Goal: Task Accomplishment & Management: Manage account settings

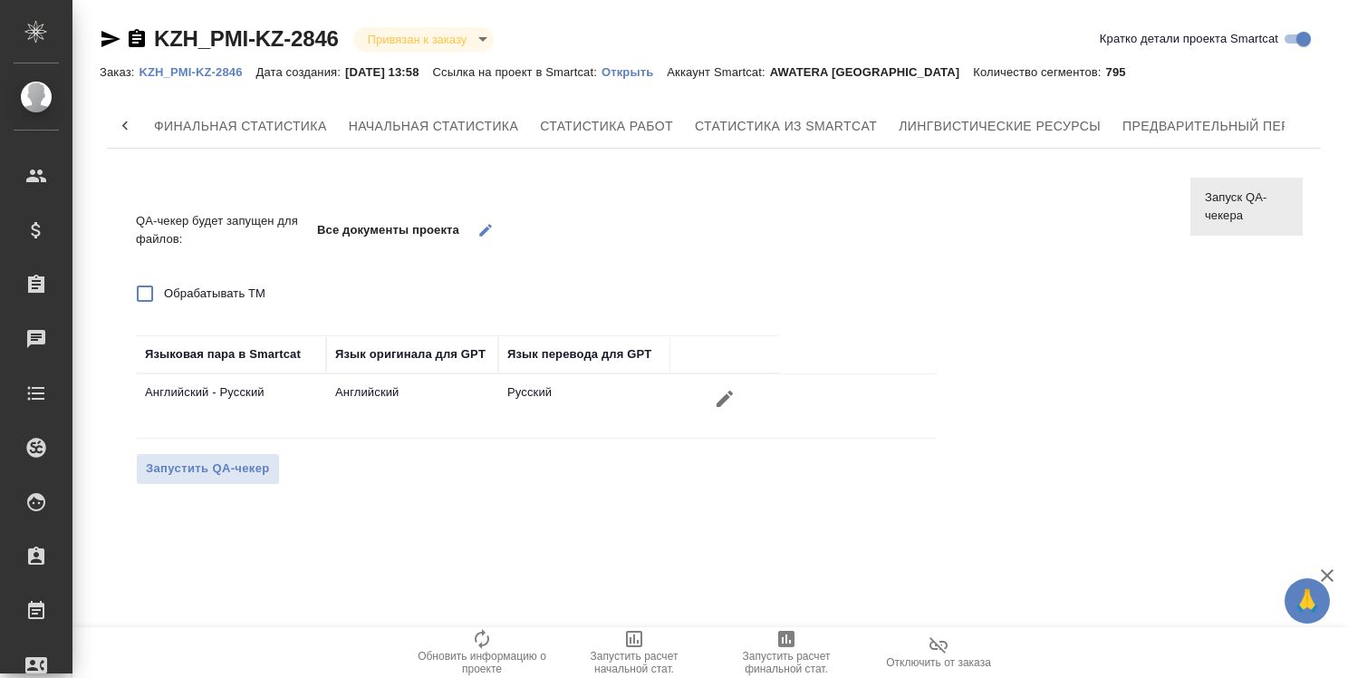
scroll to position [0, 160]
click at [123, 120] on icon at bounding box center [125, 126] width 18 height 18
click at [123, 120] on div "Финальная статистика Начальная статистика Статистика работ Статистика из Smartc…" at bounding box center [714, 125] width 1214 height 43
click at [185, 62] on div "Заказ: KZH_PMI-KZ-2846 Дата создания: [DATE] 13:58 Ссылка на проект в Smartcat:…" at bounding box center [620, 72] width 1040 height 22
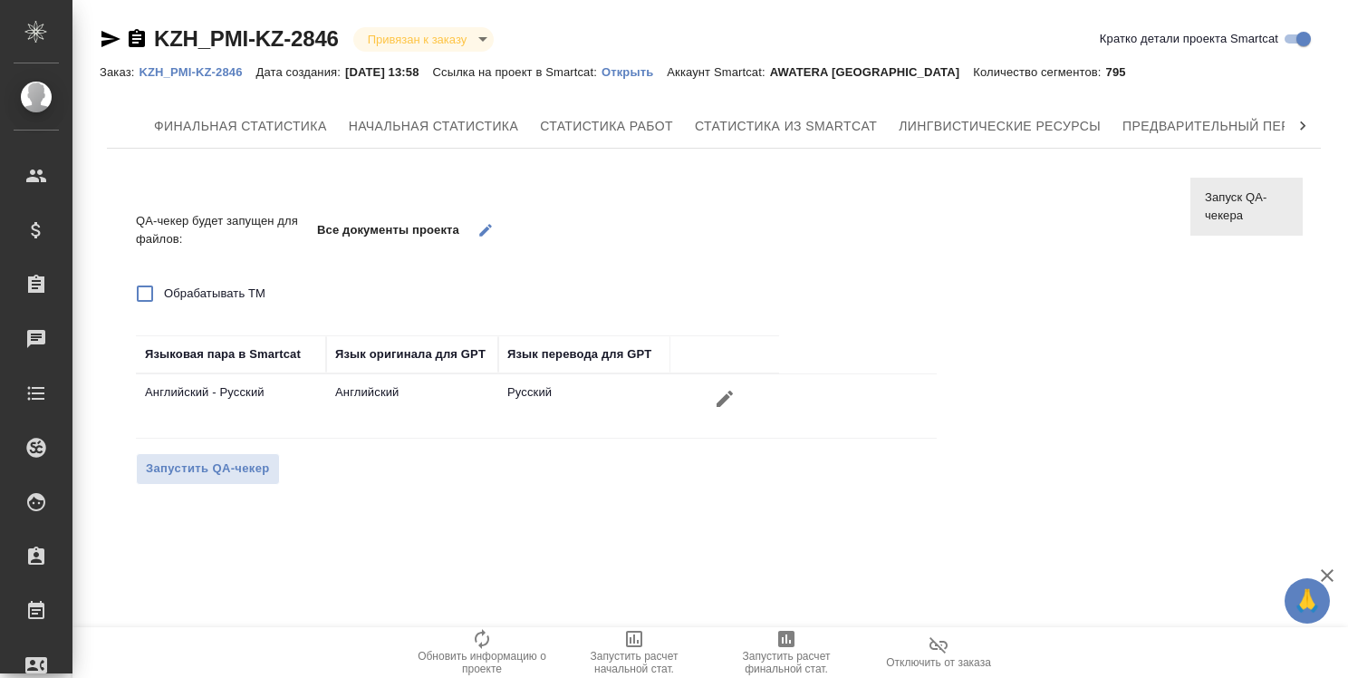
click at [188, 69] on p "KZH_PMI-KZ-2846" at bounding box center [197, 72] width 117 height 14
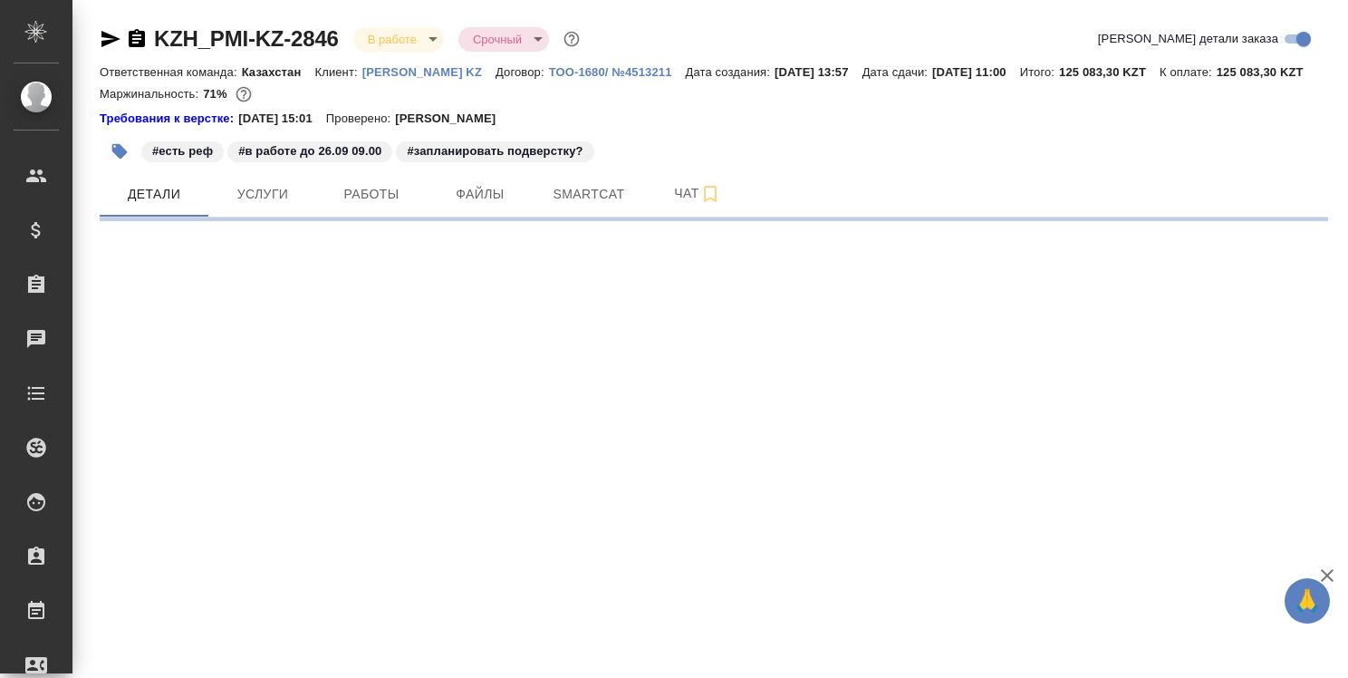
select select "RU"
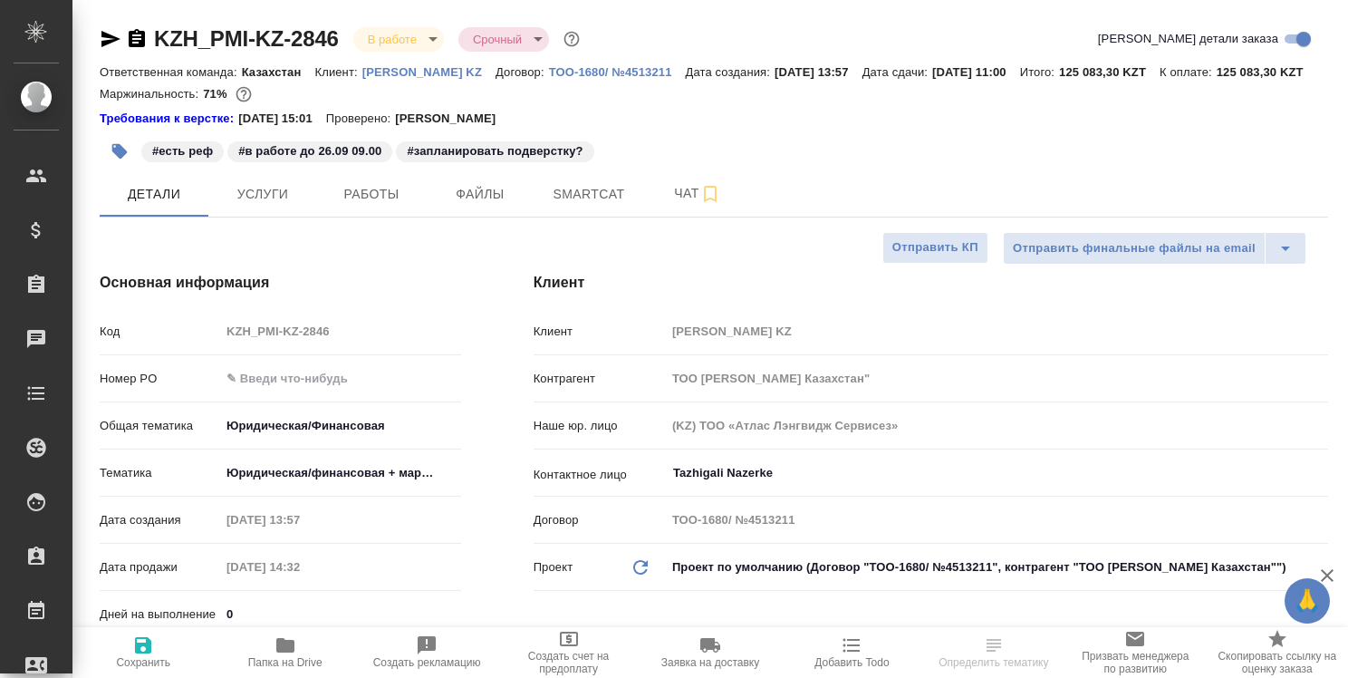
type textarea "x"
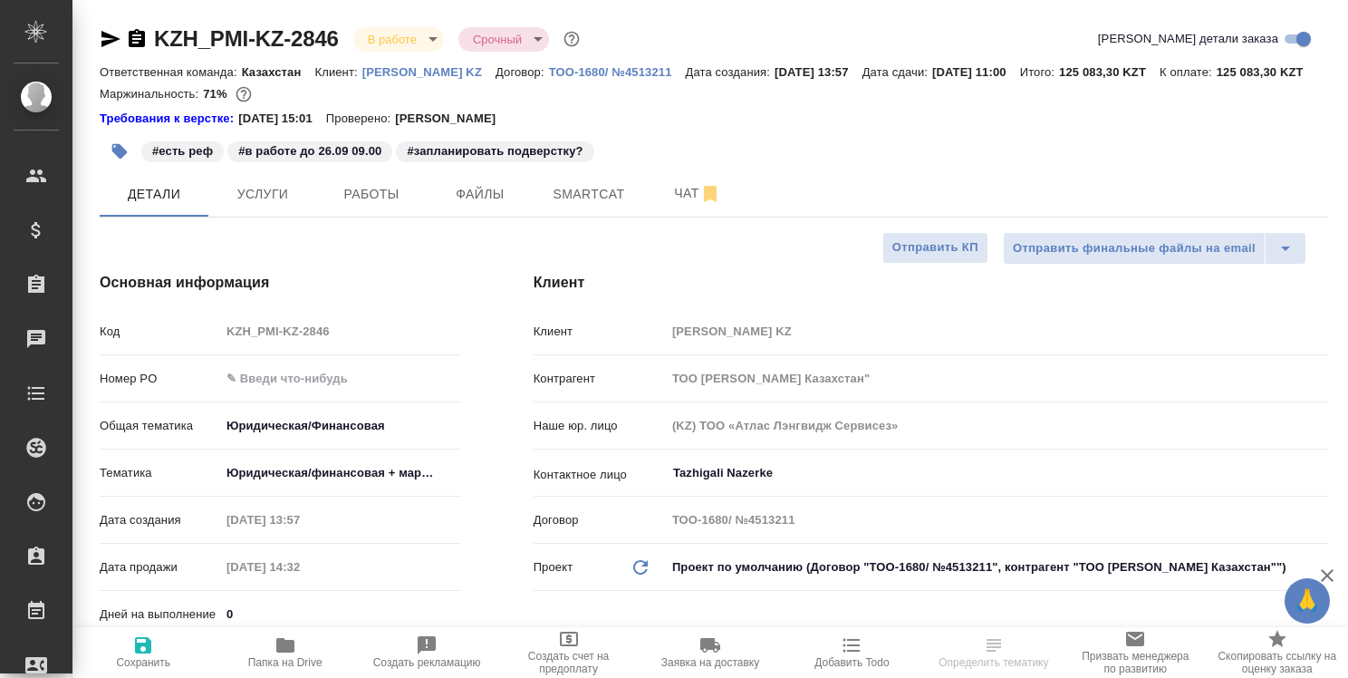
type textarea "x"
type input "[PERSON_NAME]"
click at [592, 206] on span "Smartcat" at bounding box center [588, 194] width 87 height 23
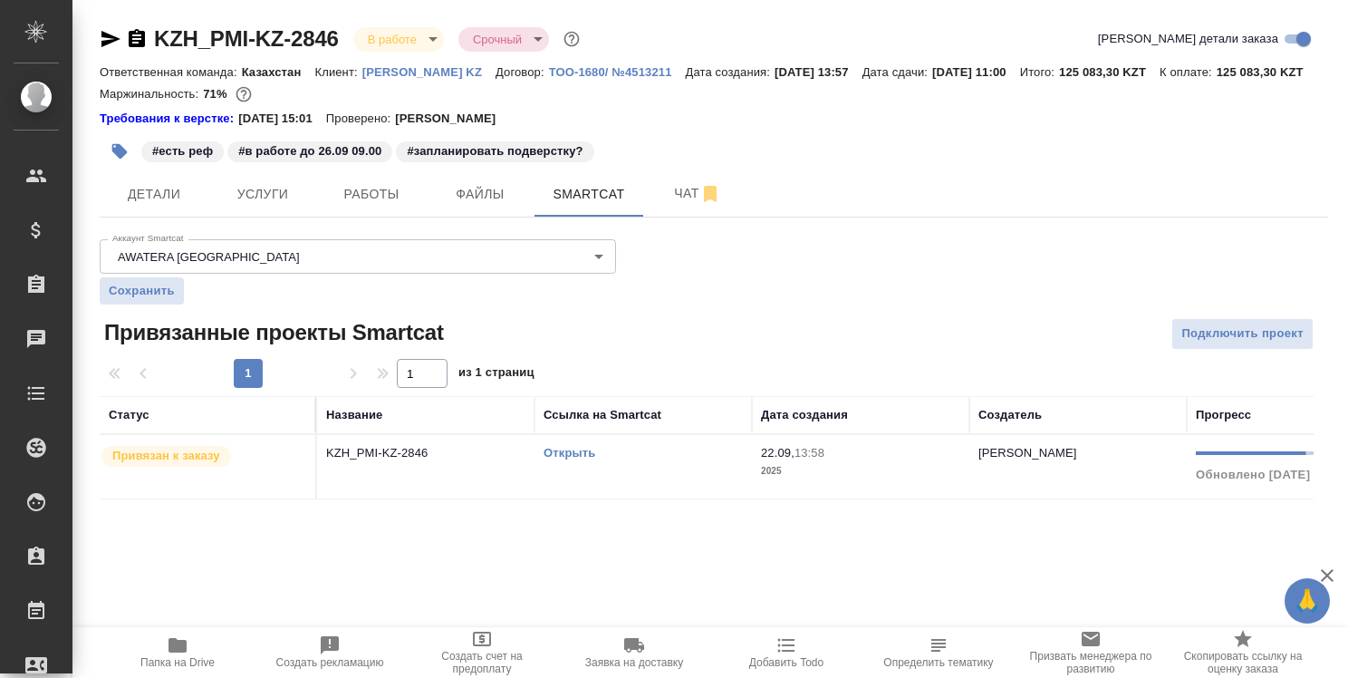
click at [582, 459] on link "Открыть" at bounding box center [569, 453] width 52 height 14
click at [110, 38] on icon "button" at bounding box center [111, 39] width 22 height 22
click at [139, 206] on span "Детали" at bounding box center [154, 194] width 87 height 23
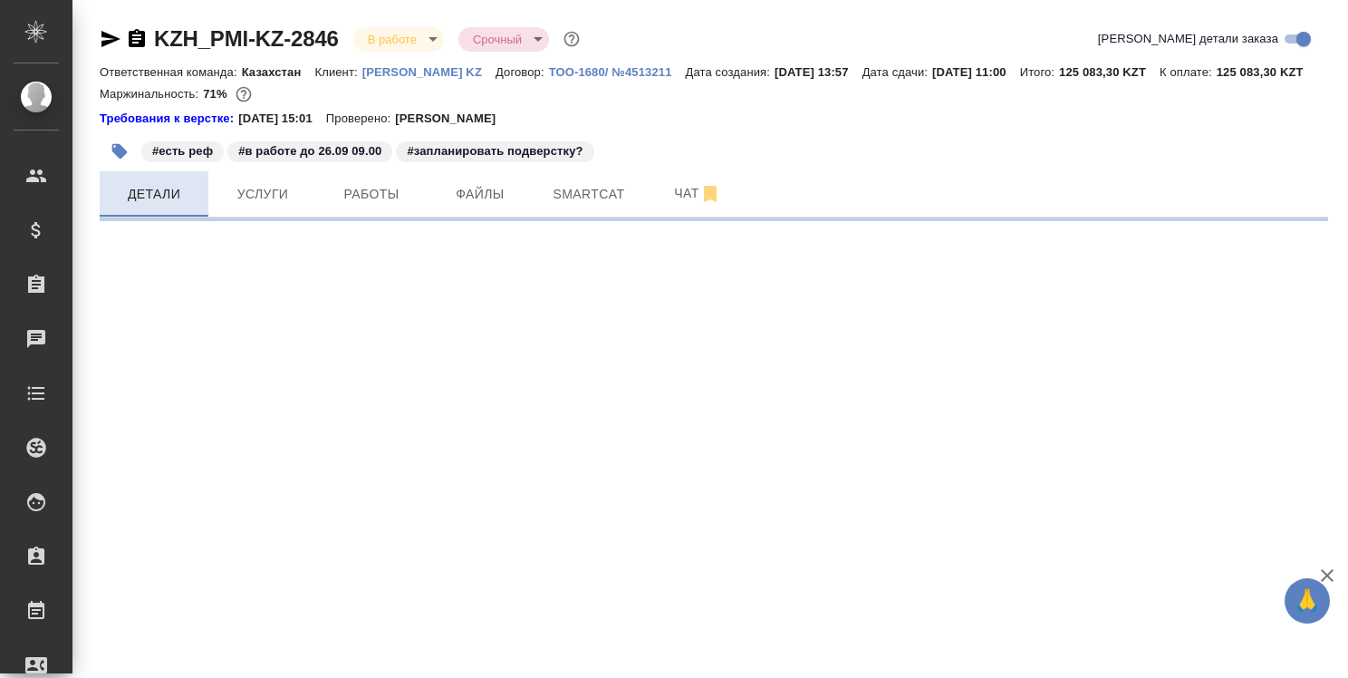
select select "RU"
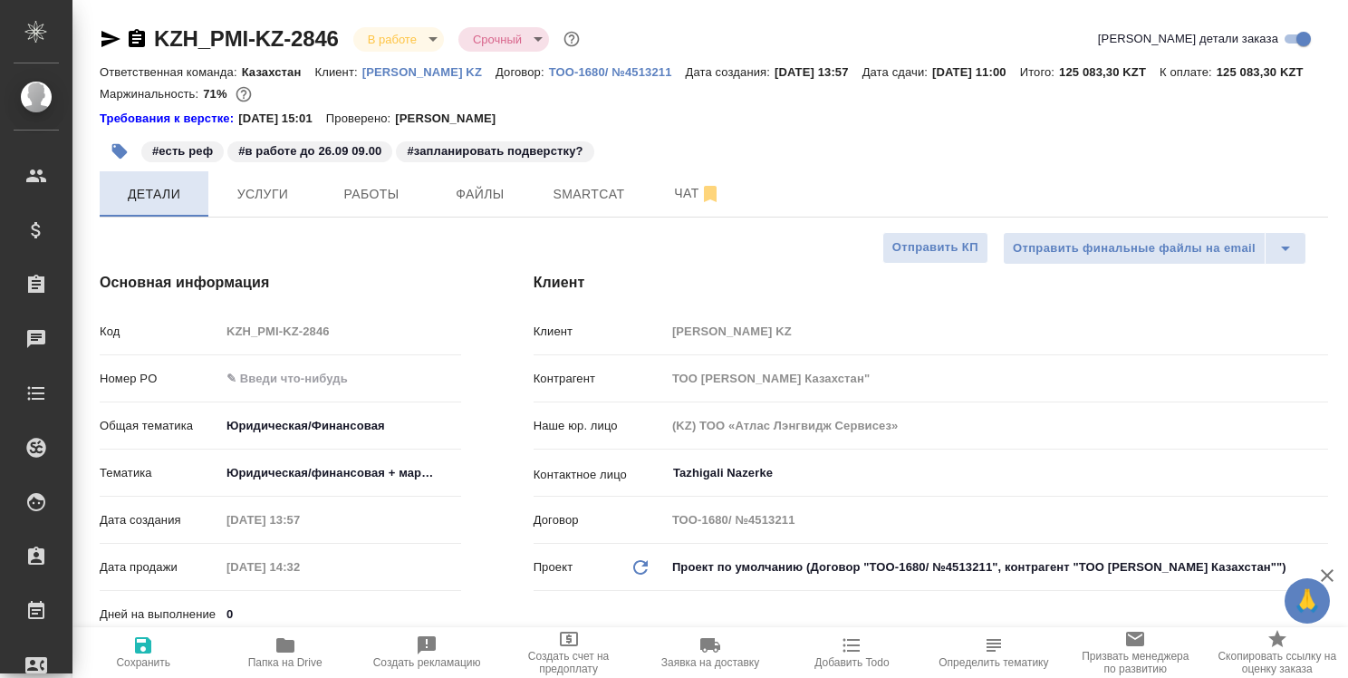
type textarea "x"
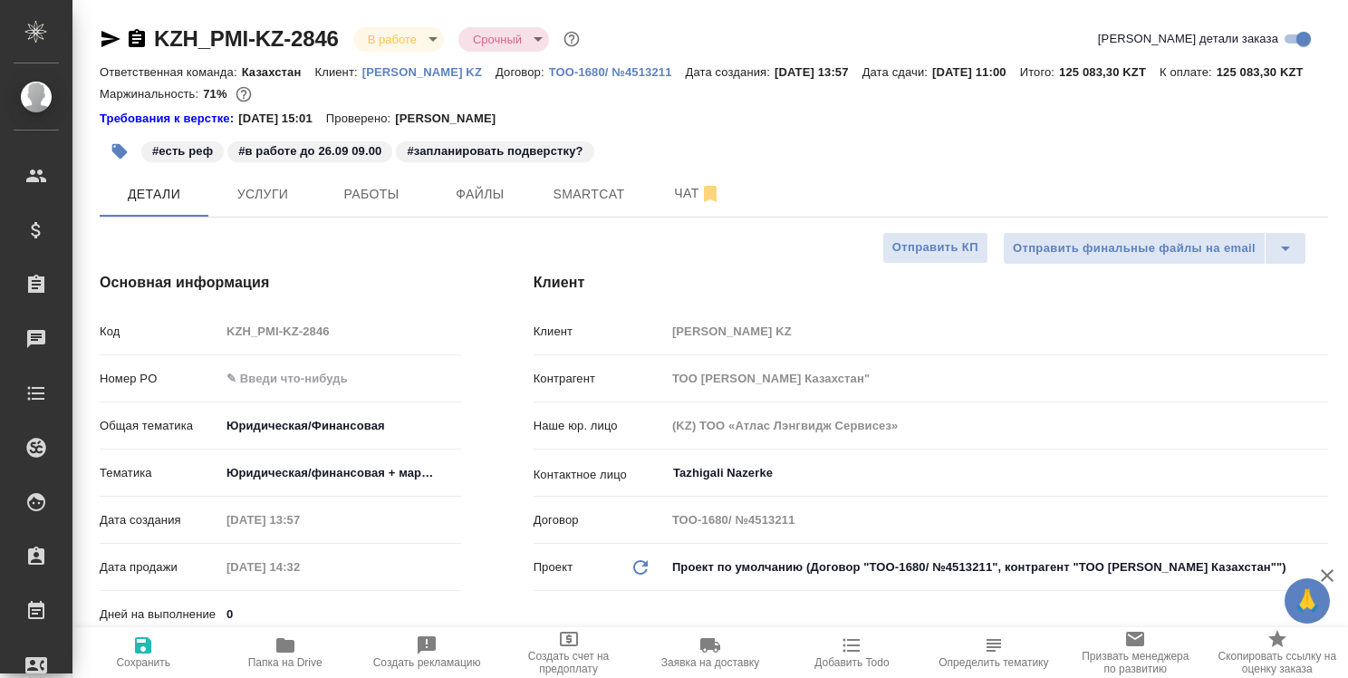
type textarea "x"
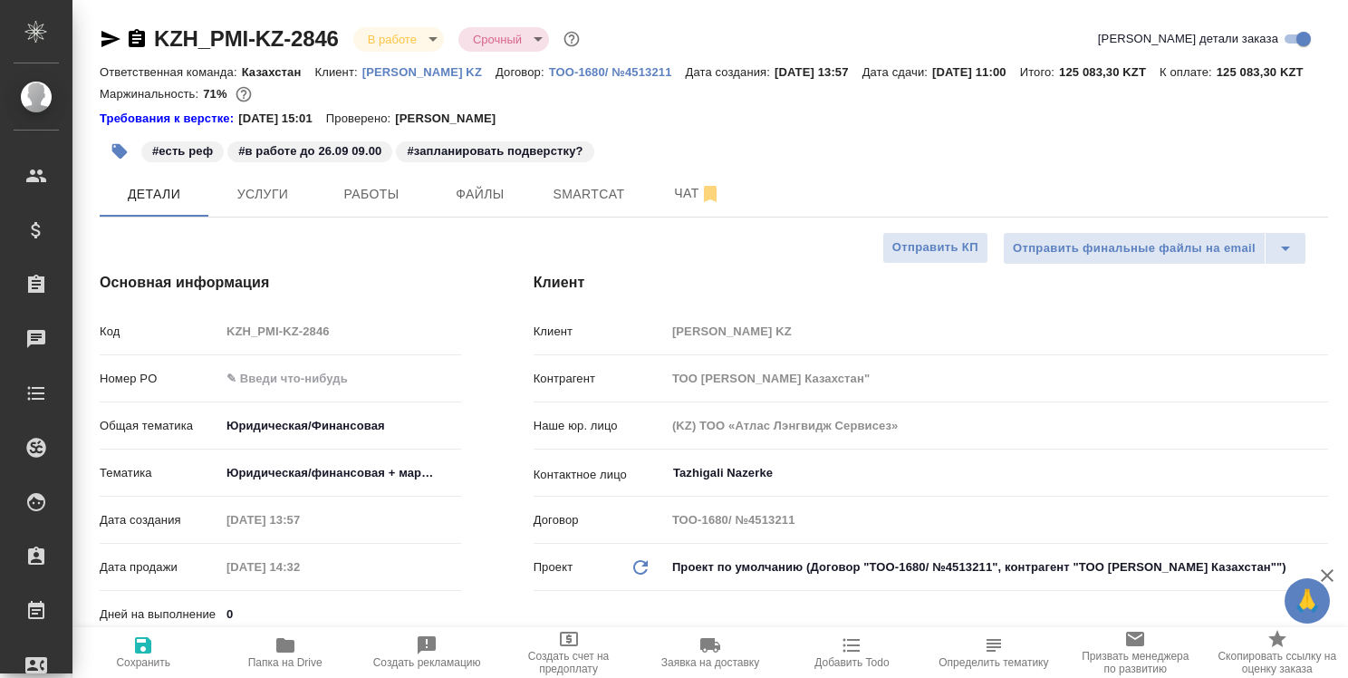
type textarea "x"
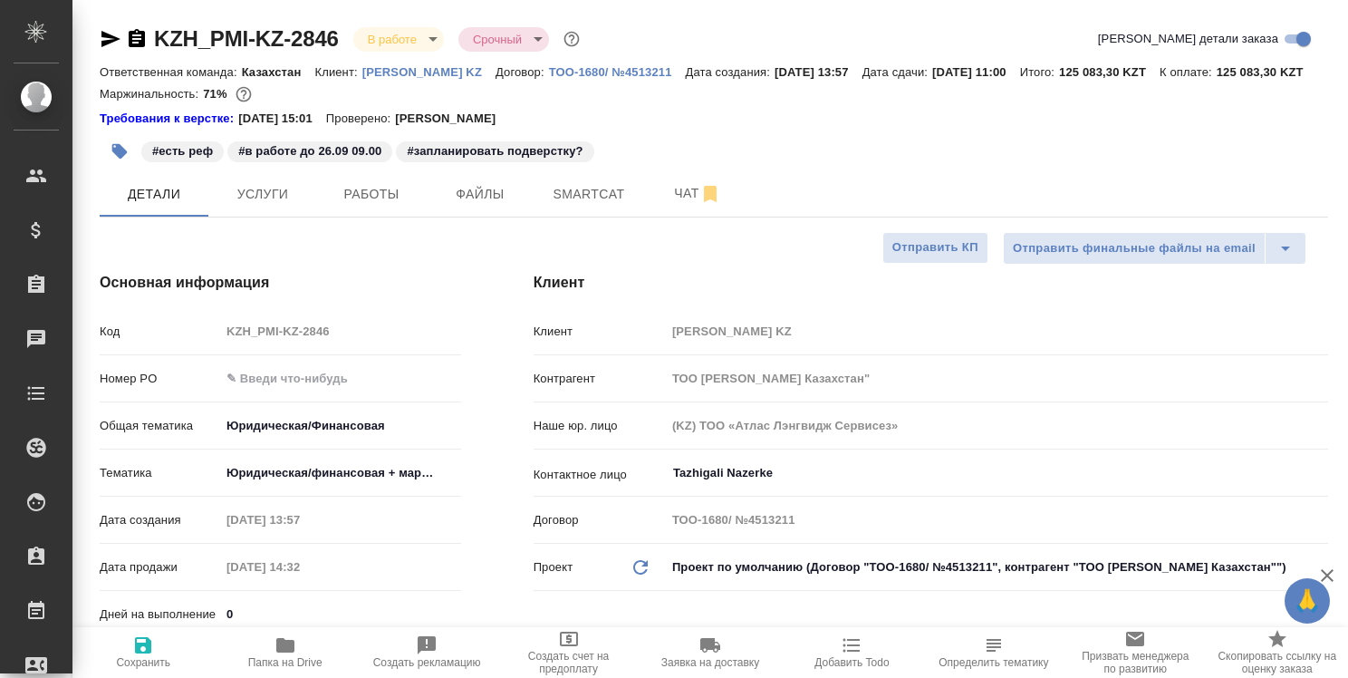
type textarea "x"
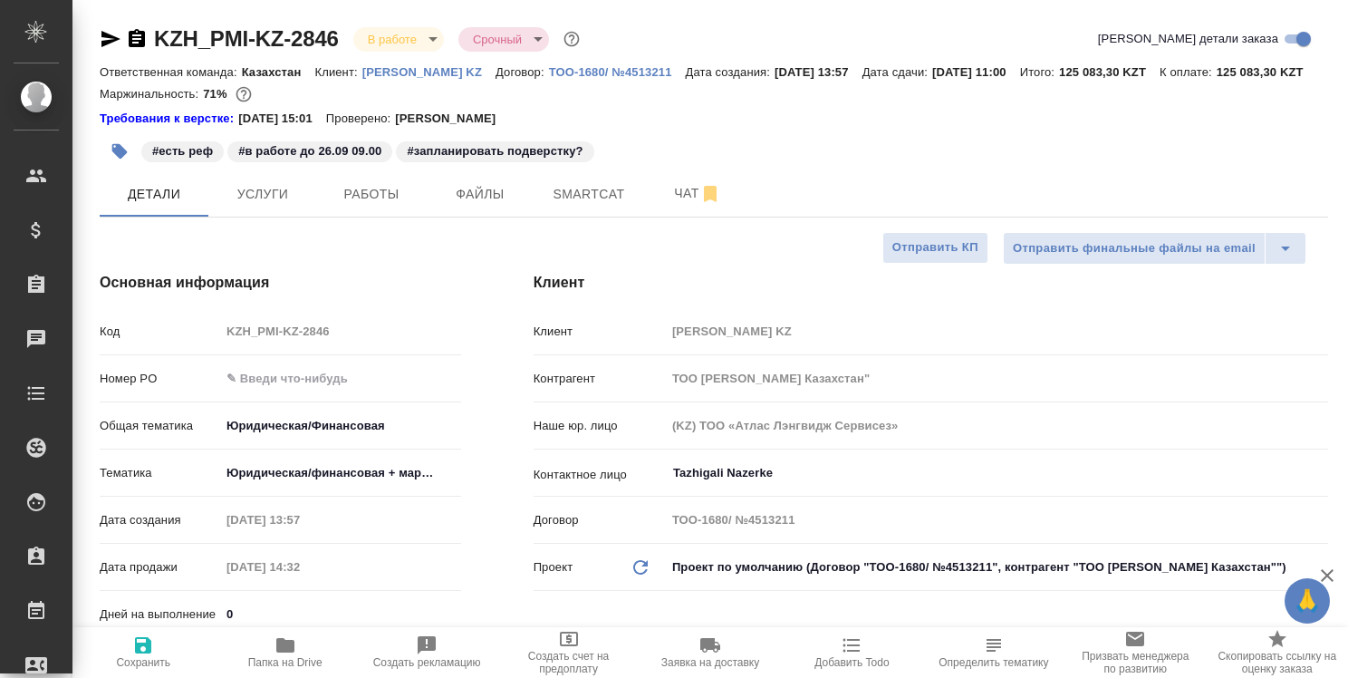
type textarea "x"
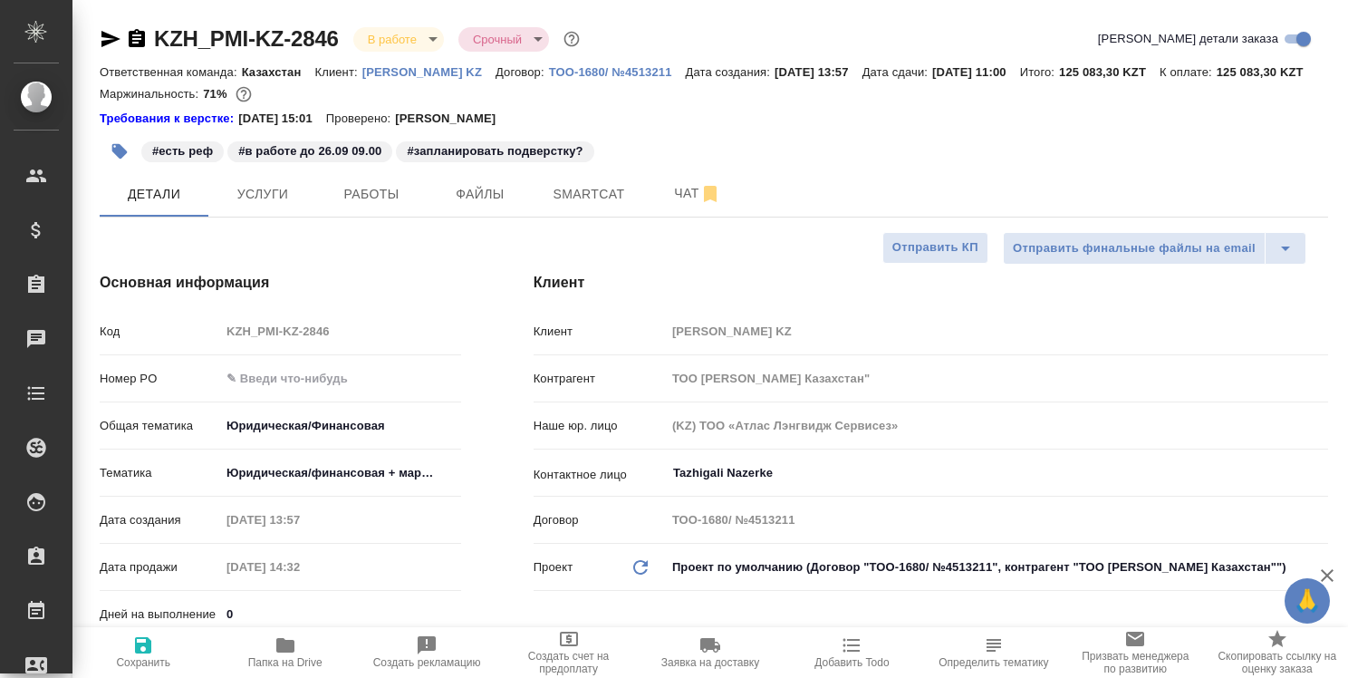
type textarea "x"
click at [373, 205] on span "Работы" at bounding box center [371, 194] width 87 height 23
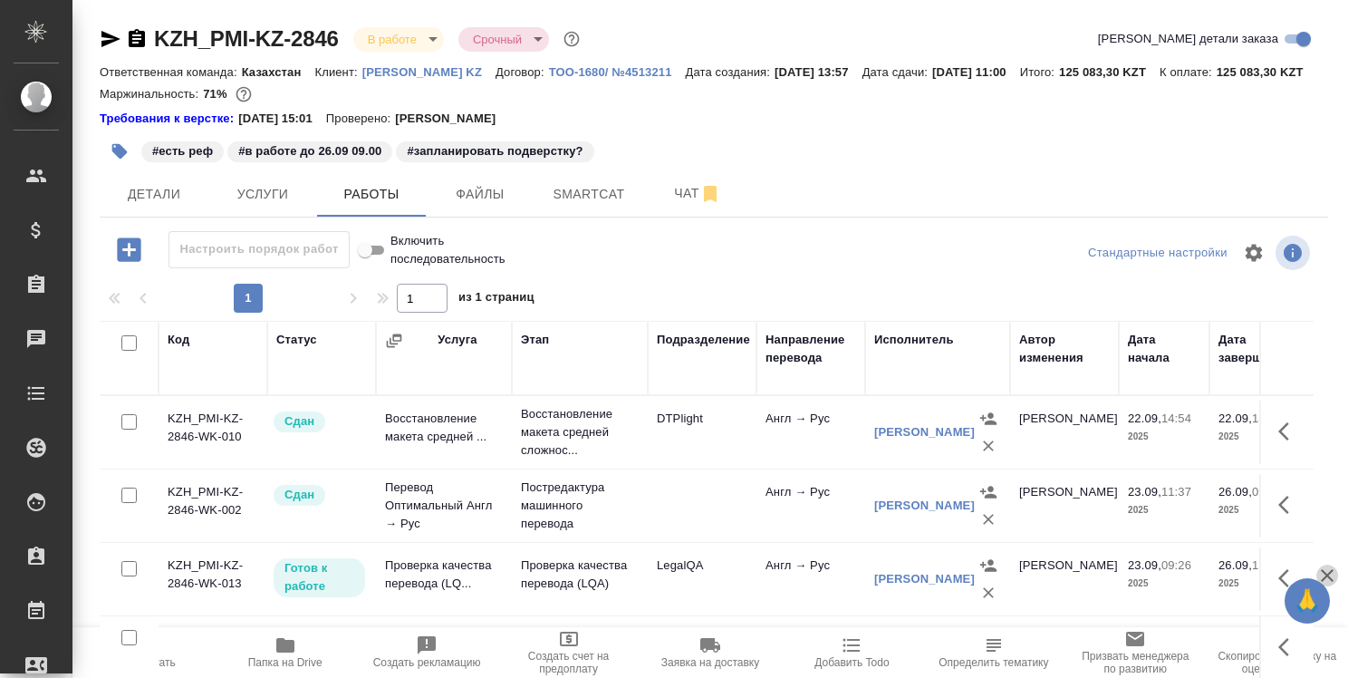
click at [1329, 569] on icon "button" at bounding box center [1327, 575] width 22 height 22
click at [1282, 587] on icon "button" at bounding box center [1283, 578] width 11 height 18
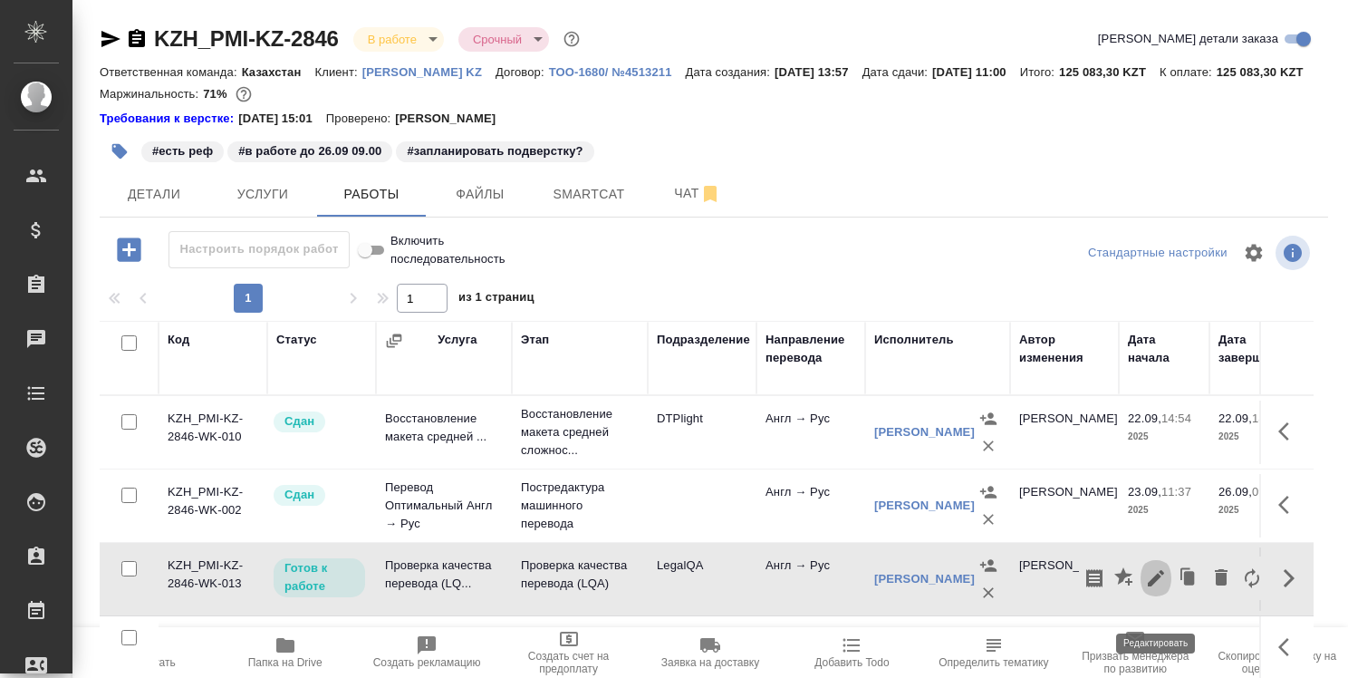
click at [1154, 589] on icon "button" at bounding box center [1156, 578] width 22 height 22
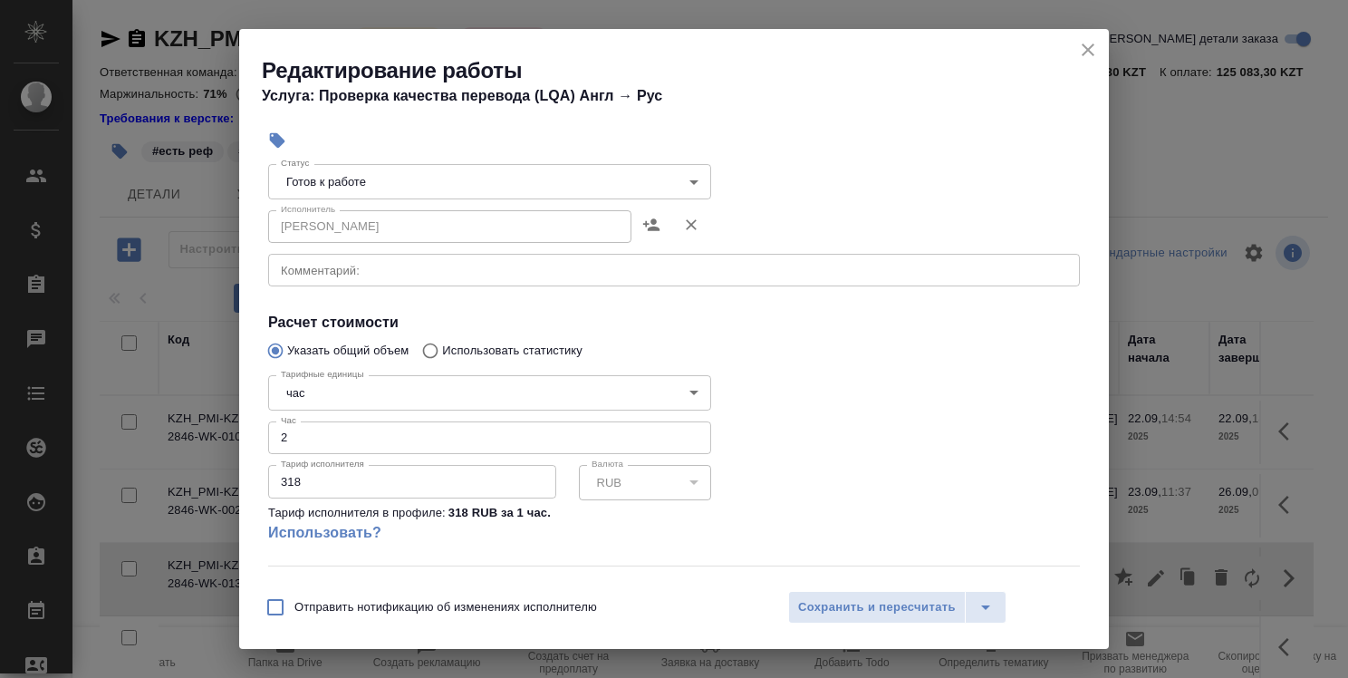
scroll to position [217, 0]
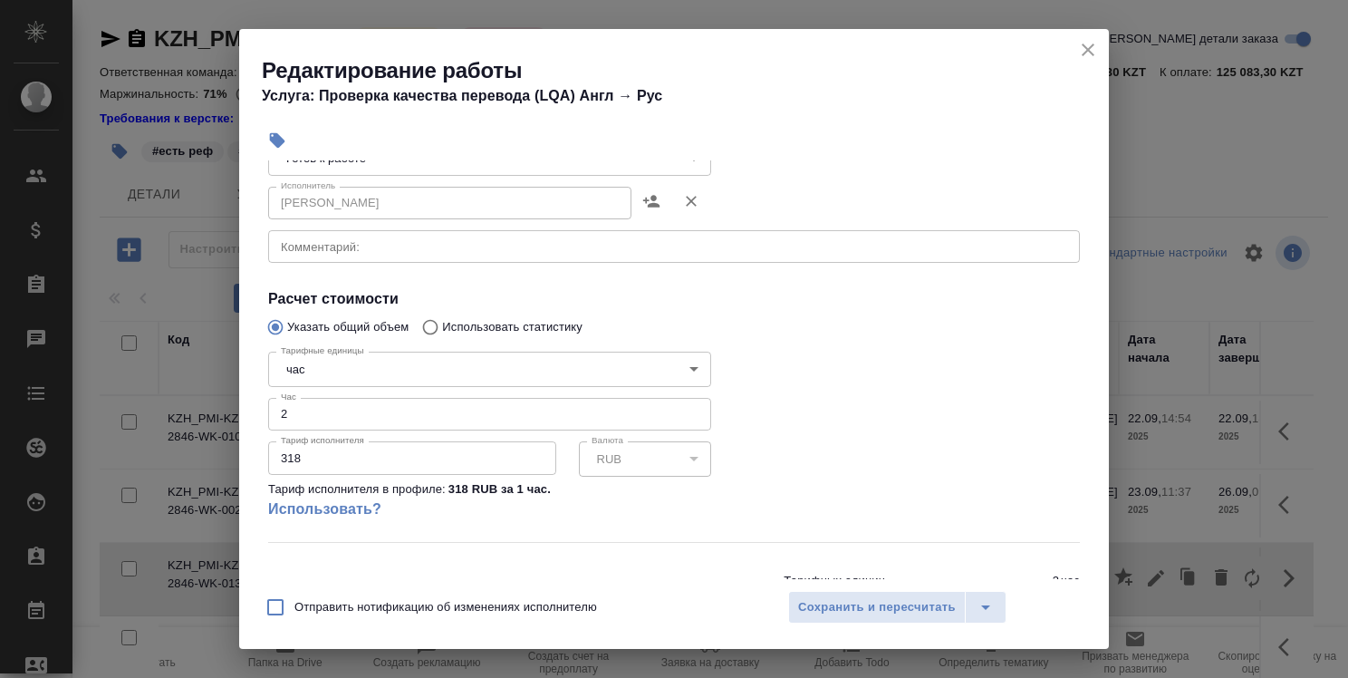
click at [467, 412] on input "2" at bounding box center [489, 414] width 443 height 33
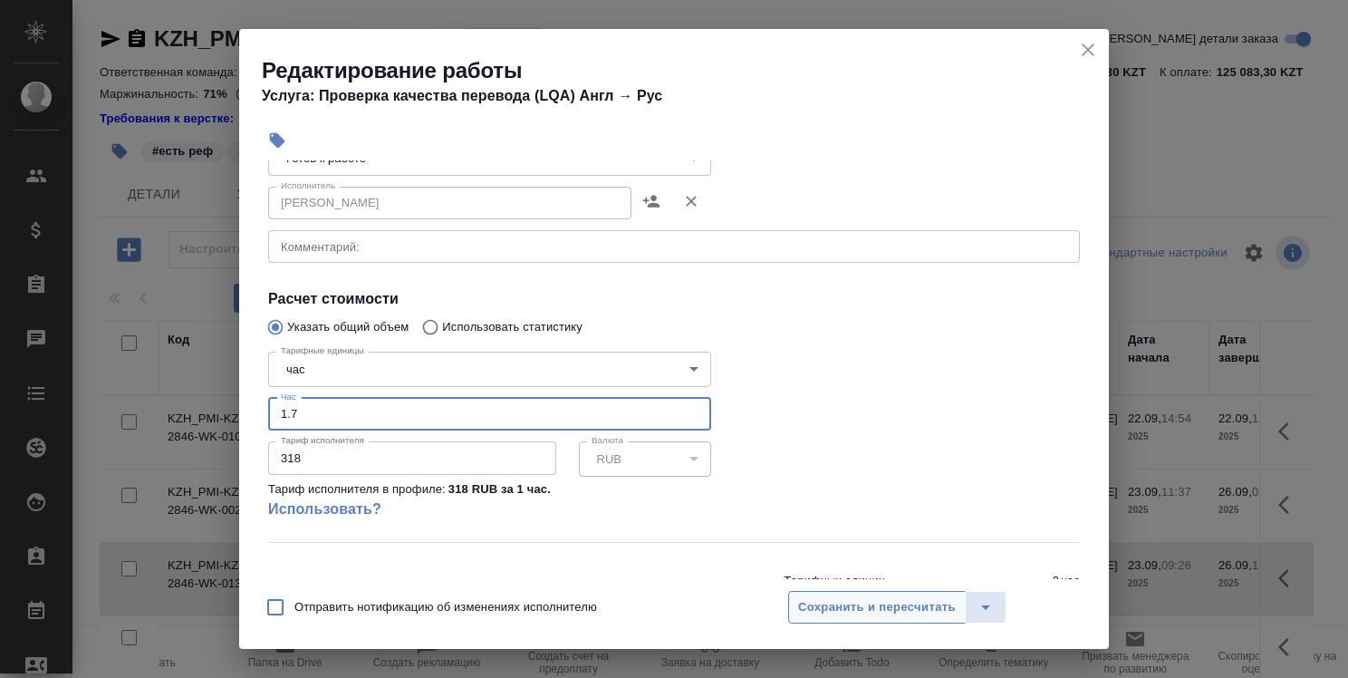
type input "1.7"
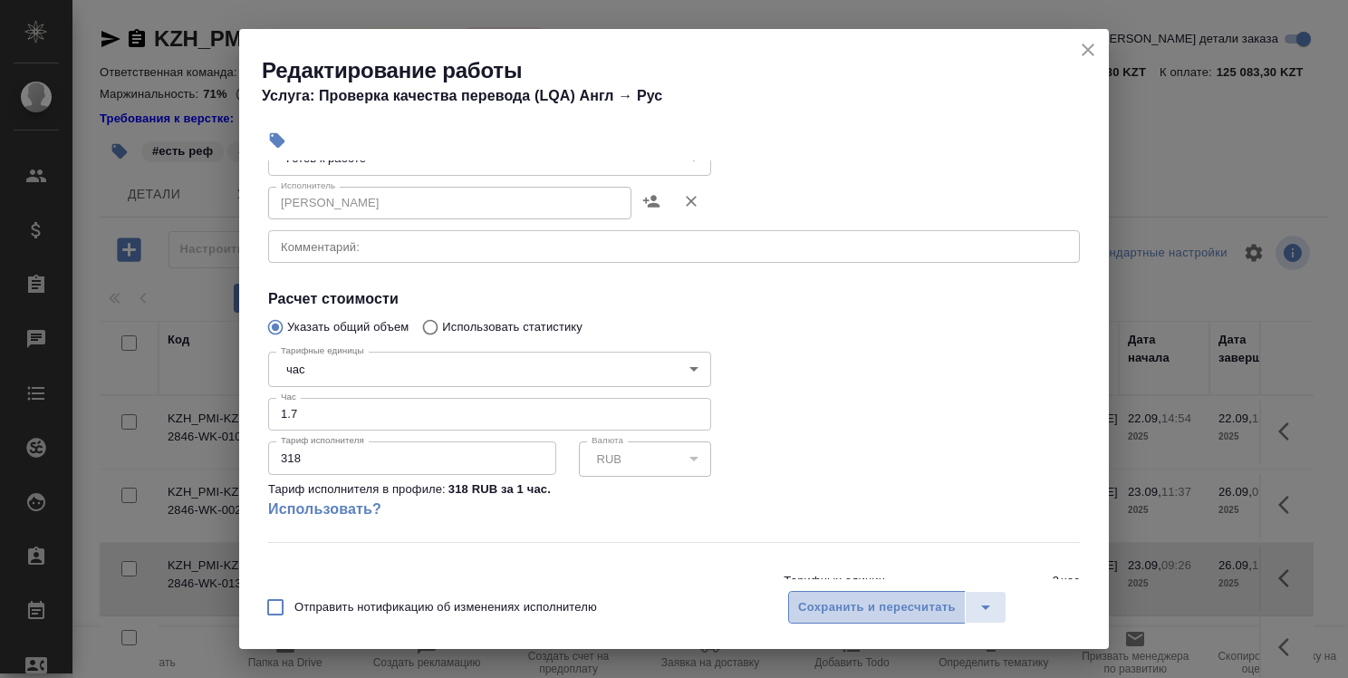
click at [857, 605] on span "Сохранить и пересчитать" at bounding box center [877, 607] width 158 height 21
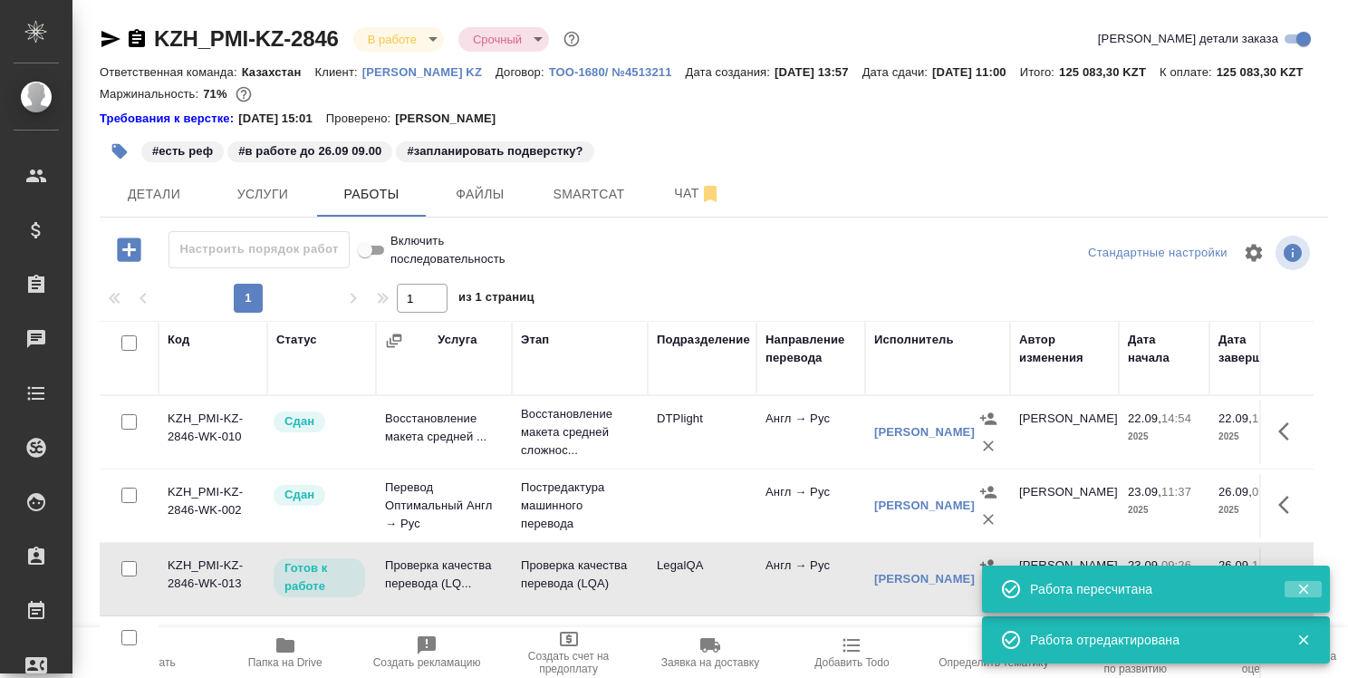
click at [1302, 585] on icon "button" at bounding box center [1303, 589] width 16 height 16
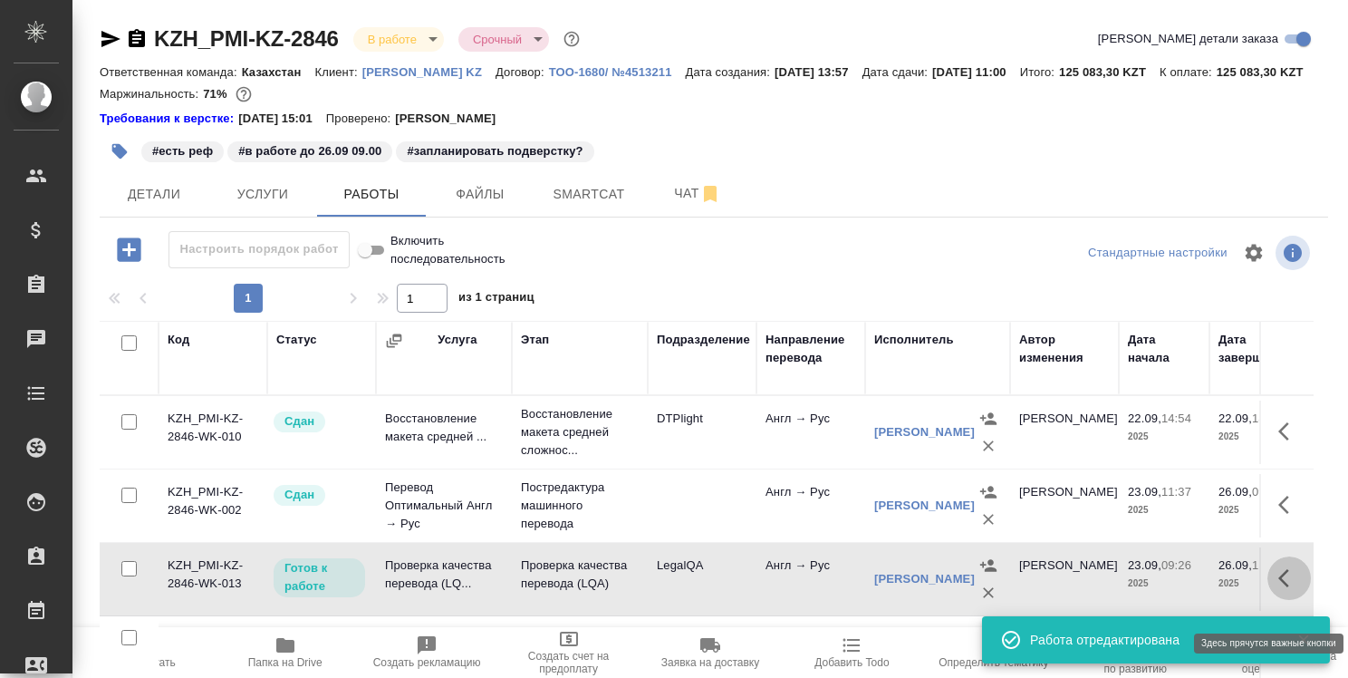
click at [1277, 585] on button "button" at bounding box center [1288, 577] width 43 height 43
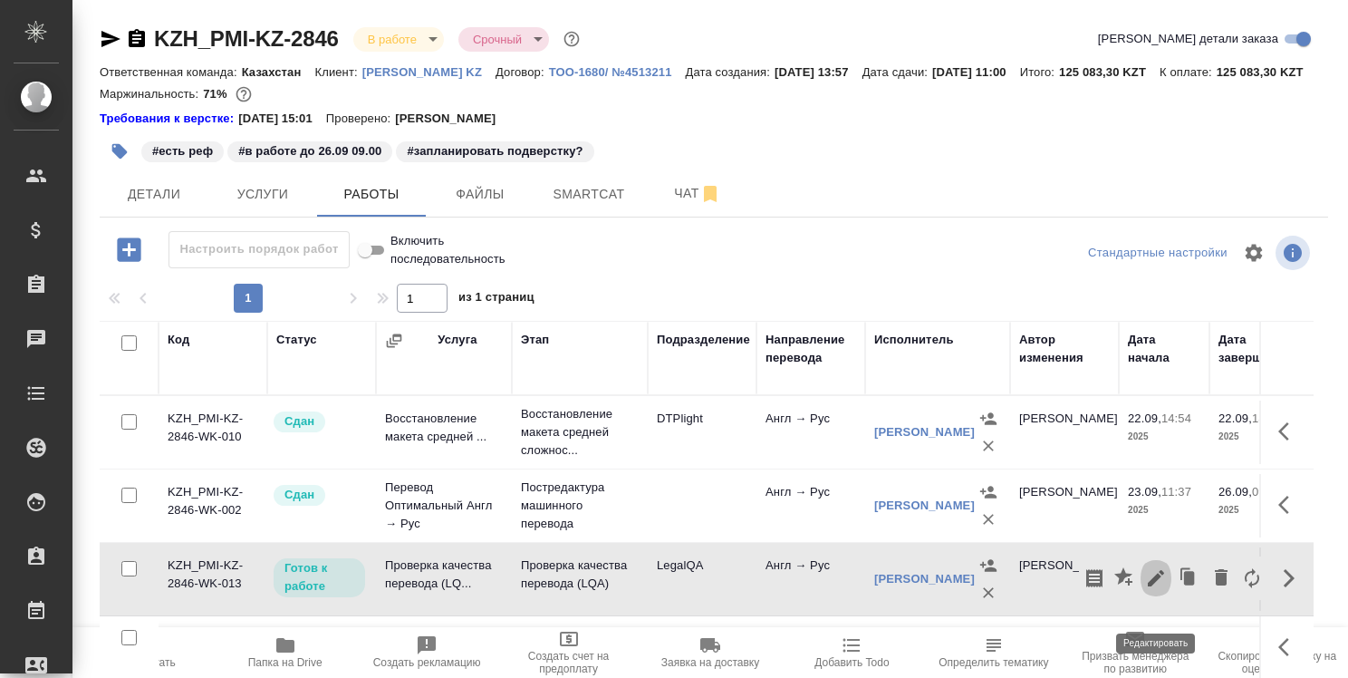
click at [1159, 586] on icon "button" at bounding box center [1156, 578] width 16 height 16
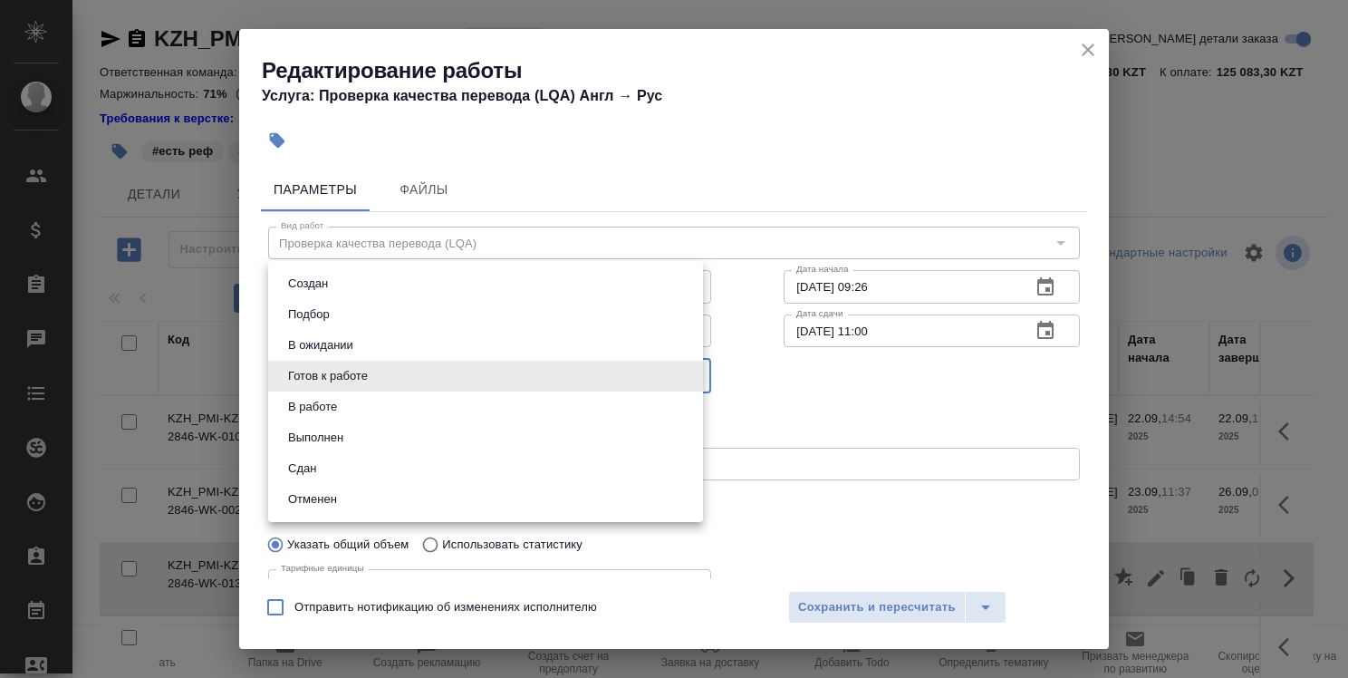
click at [545, 377] on body ".cls-1 fill:#fff; AWATERA [PERSON_NAME] Спецификации Заказы 0 Чаты Todo Проекты…" at bounding box center [674, 339] width 1348 height 678
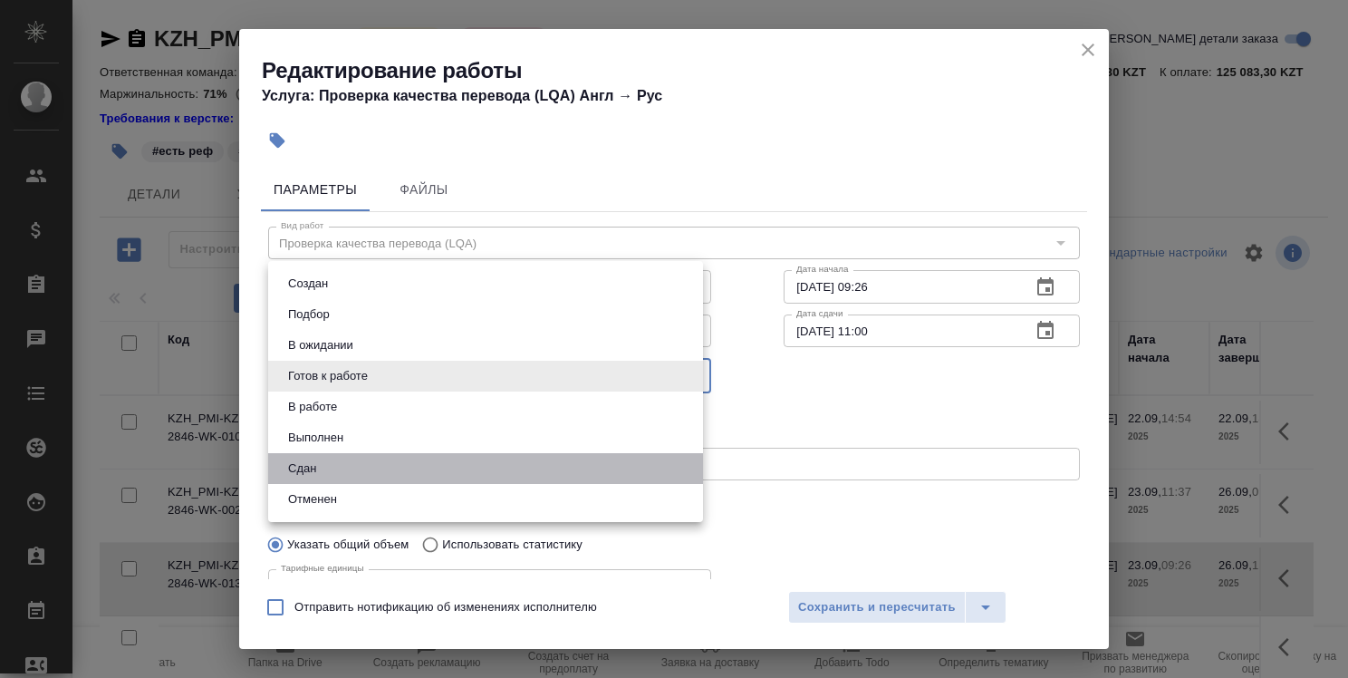
click at [540, 475] on li "Сдан" at bounding box center [485, 468] width 435 height 31
type input "closed"
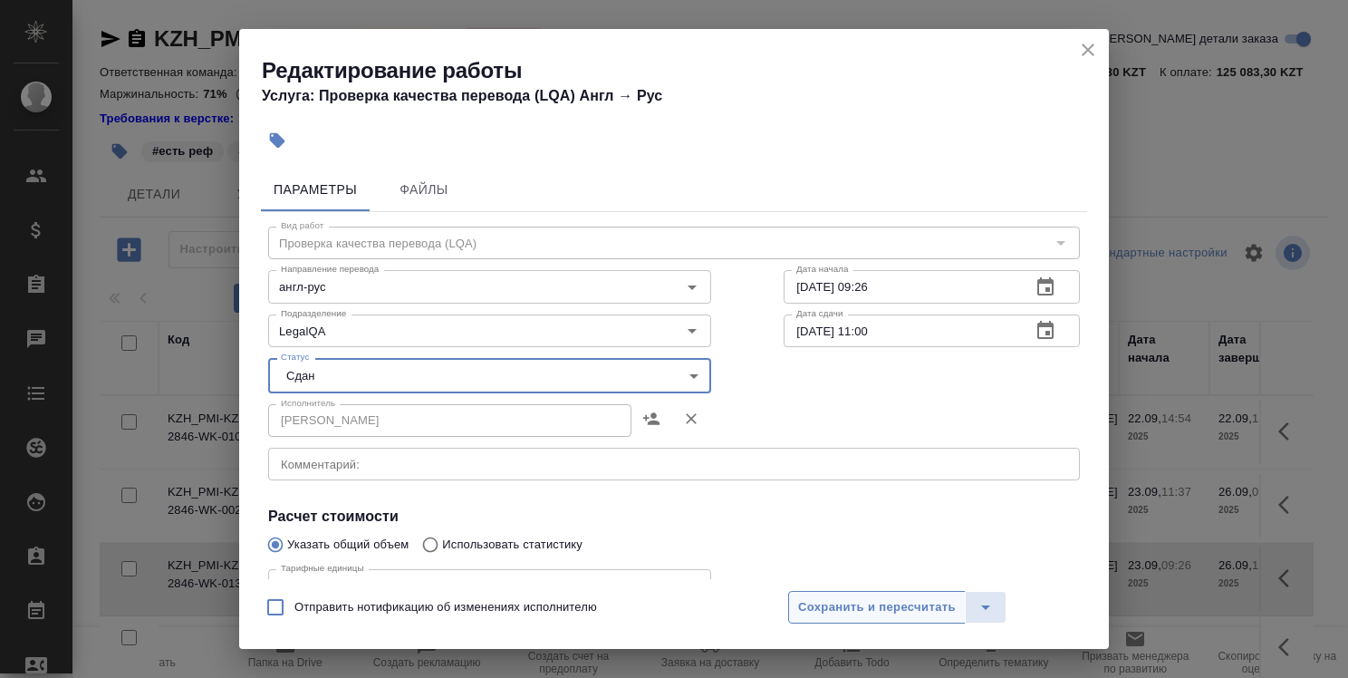
click at [834, 598] on span "Сохранить и пересчитать" at bounding box center [877, 607] width 158 height 21
